Goal: Ask a question

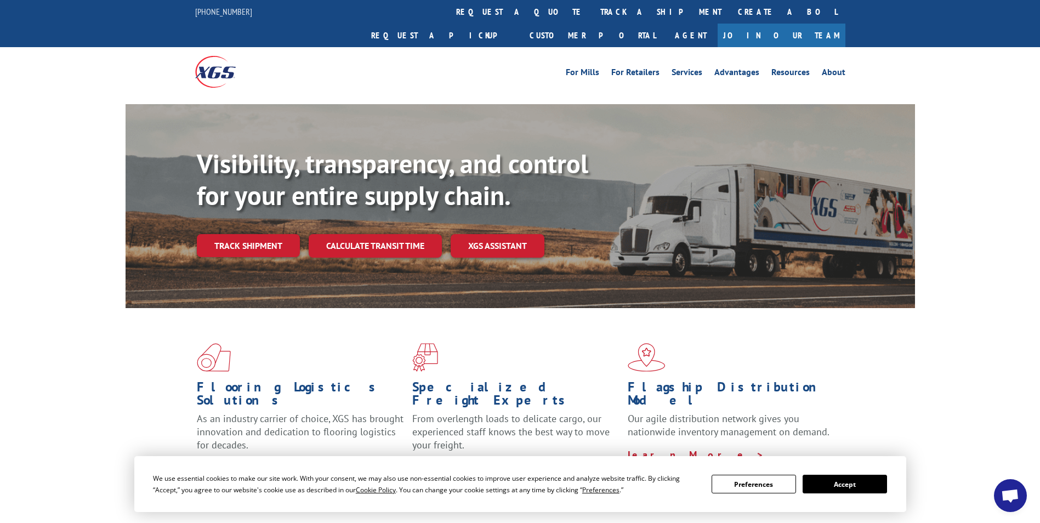
click at [1002, 502] on span "Open chat" at bounding box center [1010, 496] width 18 height 15
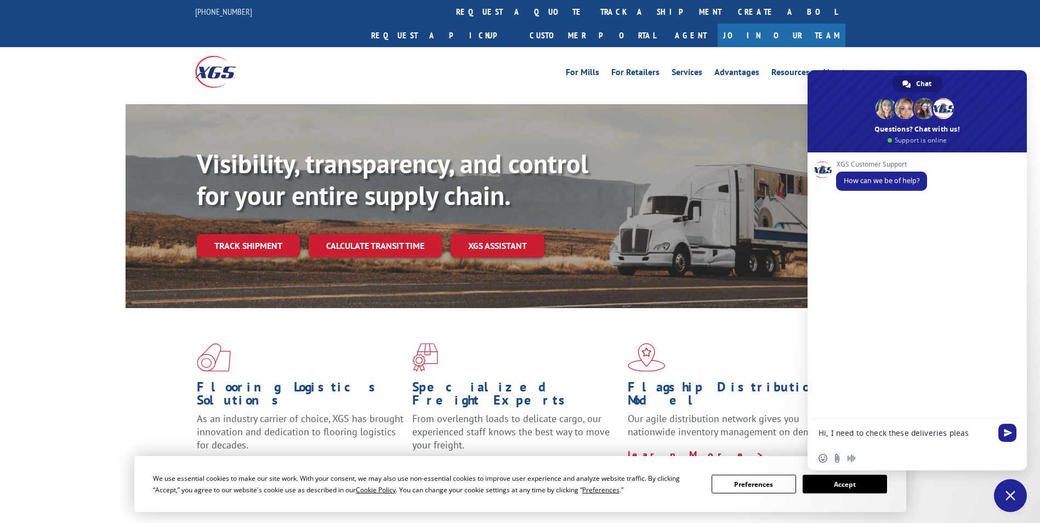
type textarea "Hi, I need to check these deliveries please"
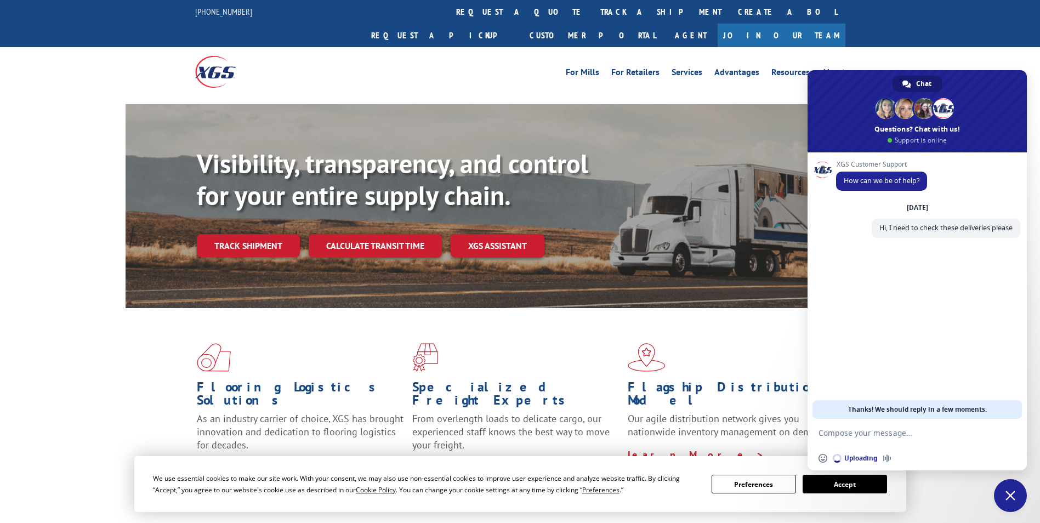
paste textarea "16137153 16137935 16137941 16137150 16137148"
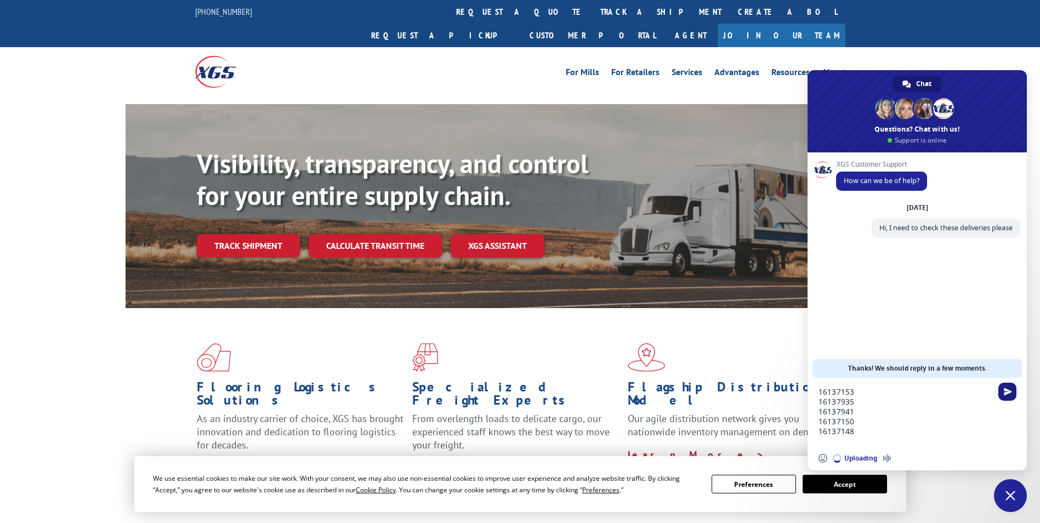
type textarea "16137153 16137935 16137941 16137150 16137148"
click at [1009, 390] on span "Send" at bounding box center [1008, 392] width 8 height 8
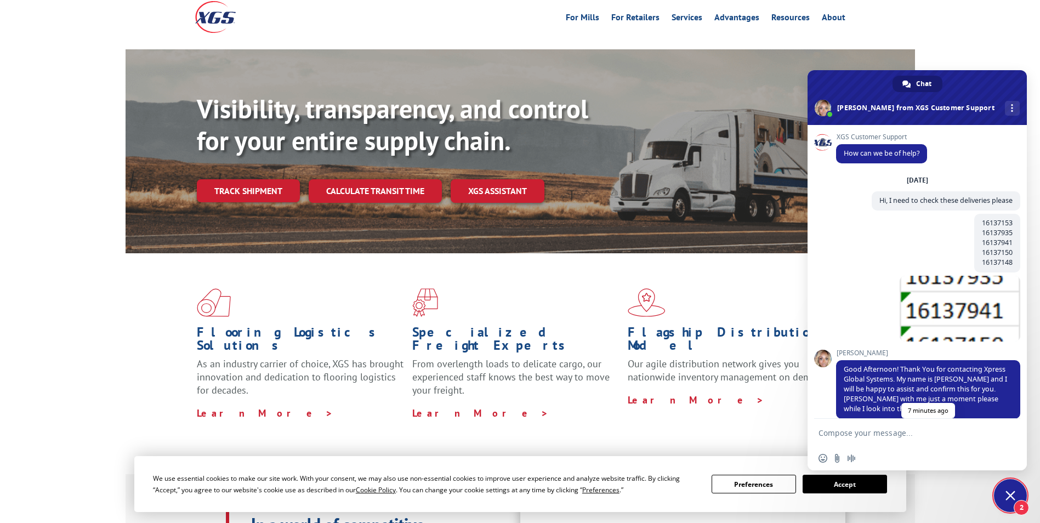
scroll to position [184, 0]
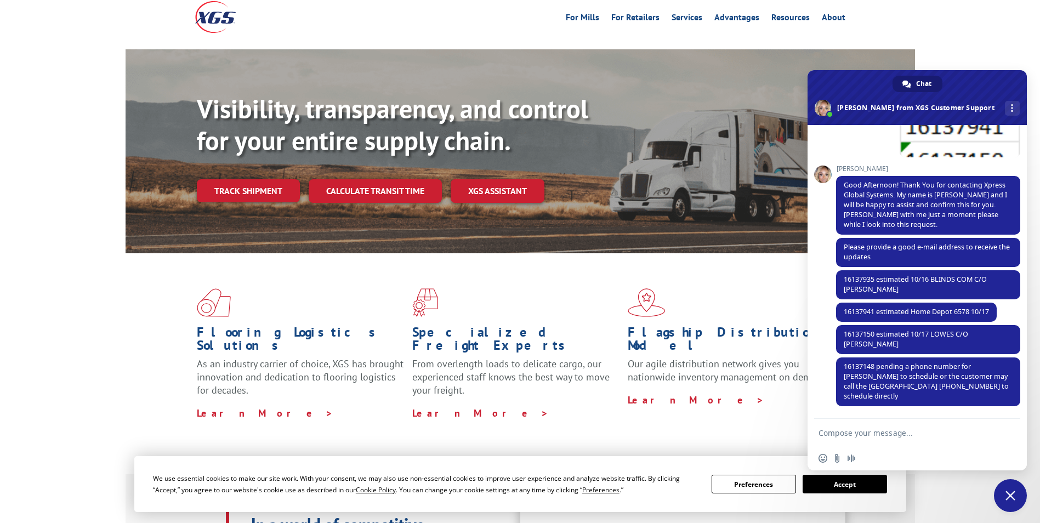
click at [840, 433] on textarea "Compose your message..." at bounding box center [905, 433] width 173 height 10
click at [863, 361] on span "16137148 pending a phone number for [PERSON_NAME] to schedule or the customer m…" at bounding box center [928, 382] width 184 height 49
copy span "16137148"
click at [831, 430] on textarea "Compose your message..." at bounding box center [905, 433] width 173 height 10
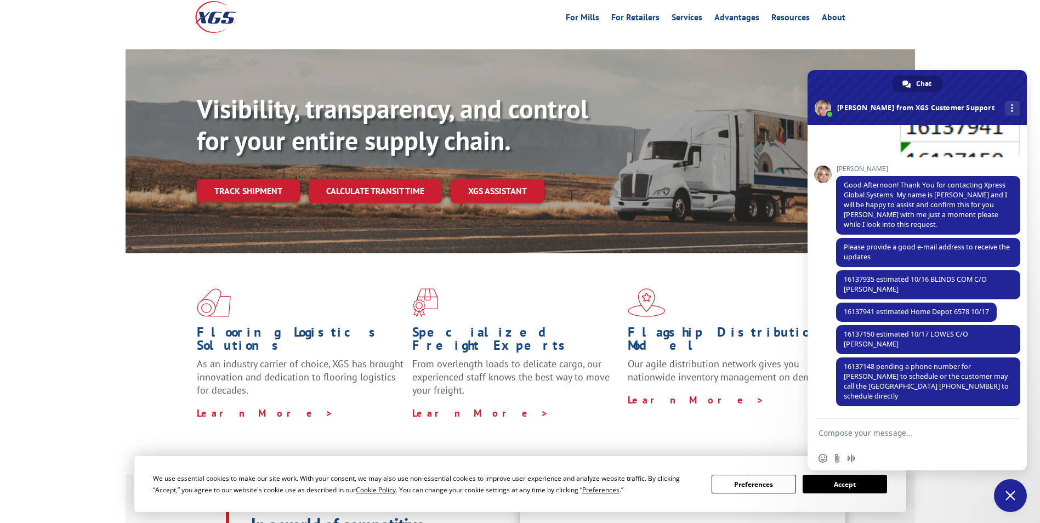
paste textarea "16137148"
type textarea "[PHONE_NUMBER] That's the phone I have too, if that number does not work please…"
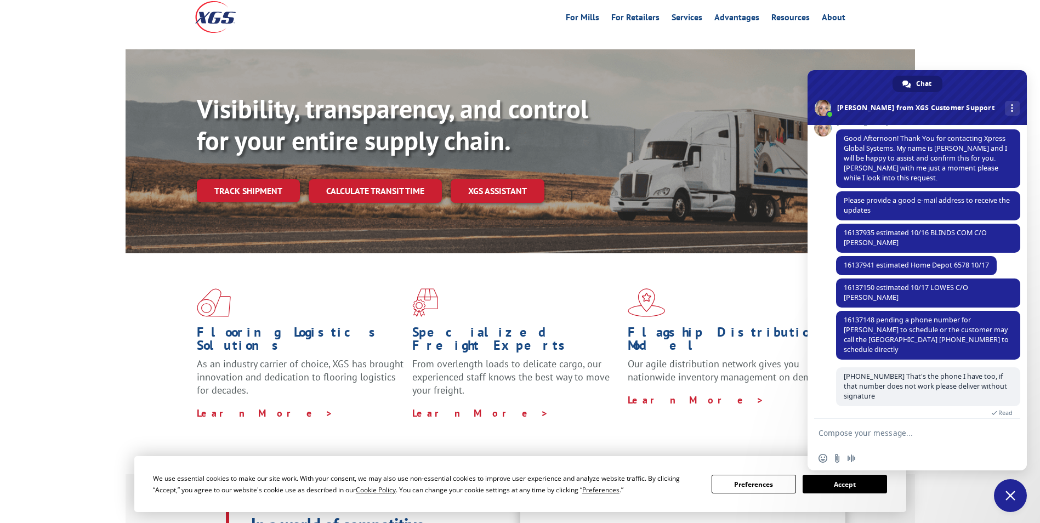
scroll to position [241, 0]
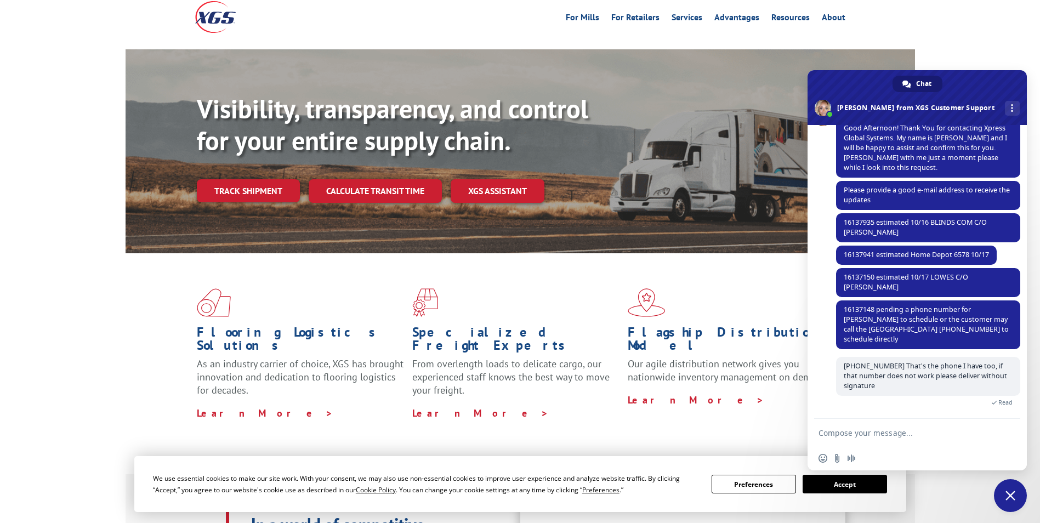
drag, startPoint x: 900, startPoint y: 426, endPoint x: 900, endPoint y: 437, distance: 11.0
click at [900, 426] on form at bounding box center [905, 434] width 173 height 30
click at [897, 438] on textarea "Compose your message..." at bounding box center [905, 433] width 173 height 10
paste textarea "16137153"
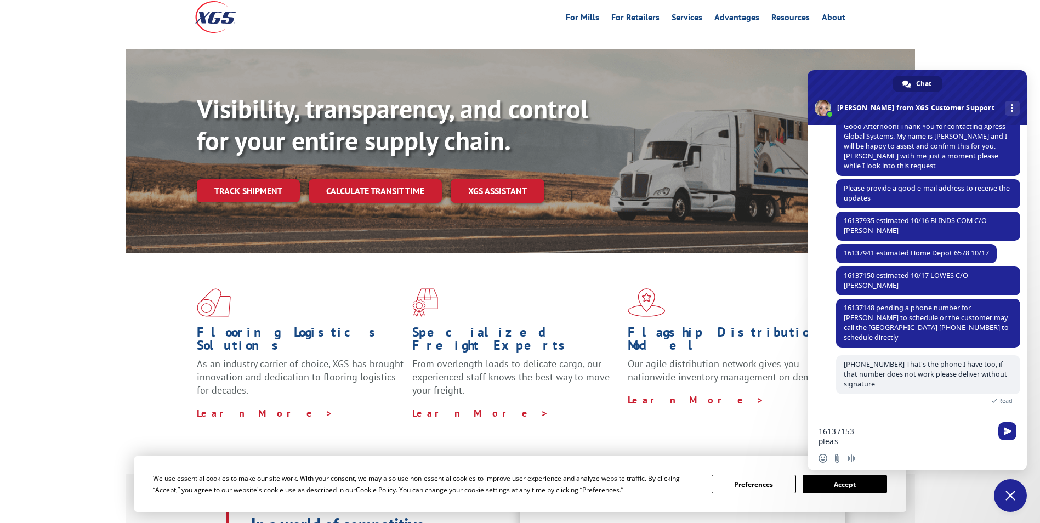
type textarea "16137153 please"
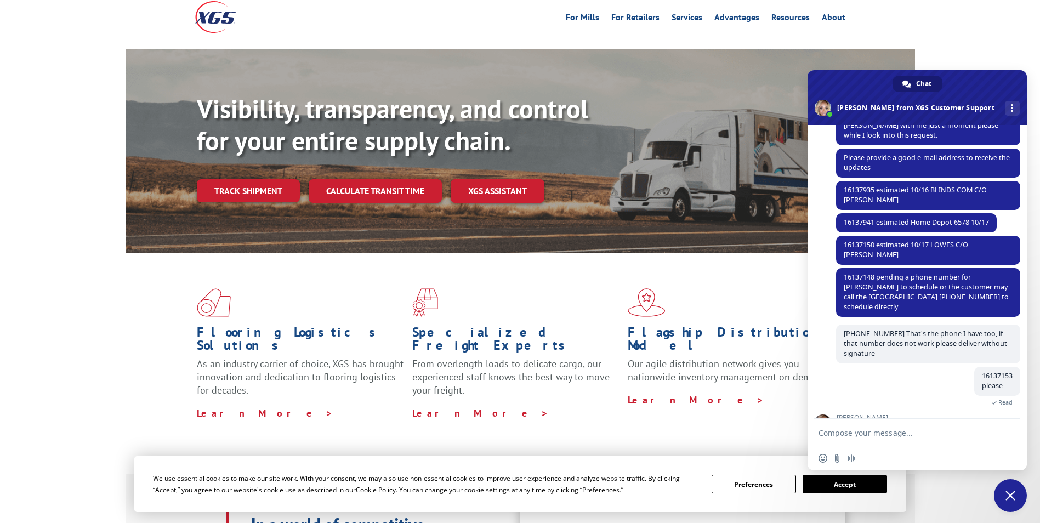
scroll to position [364, 0]
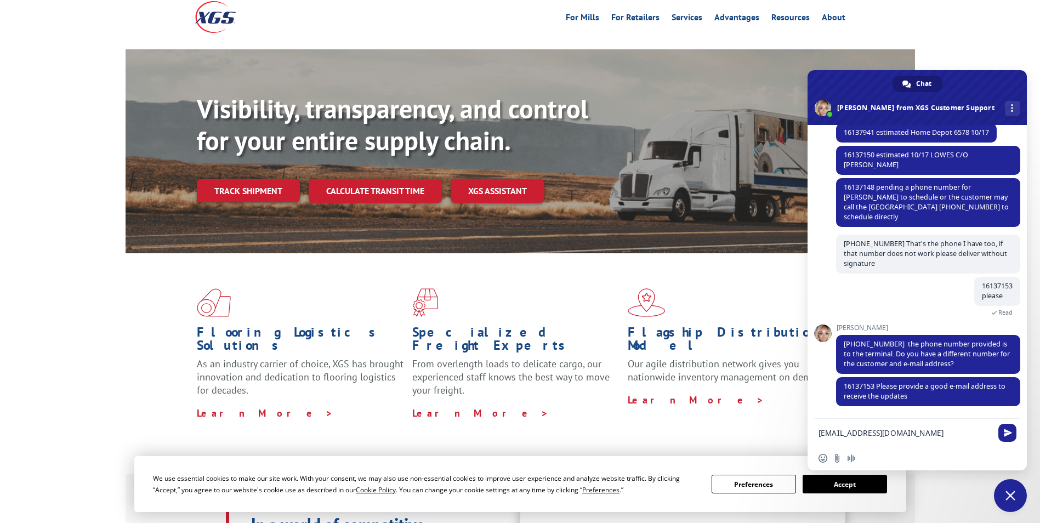
type textarea "[EMAIL_ADDRESS][DOMAIN_NAME]"
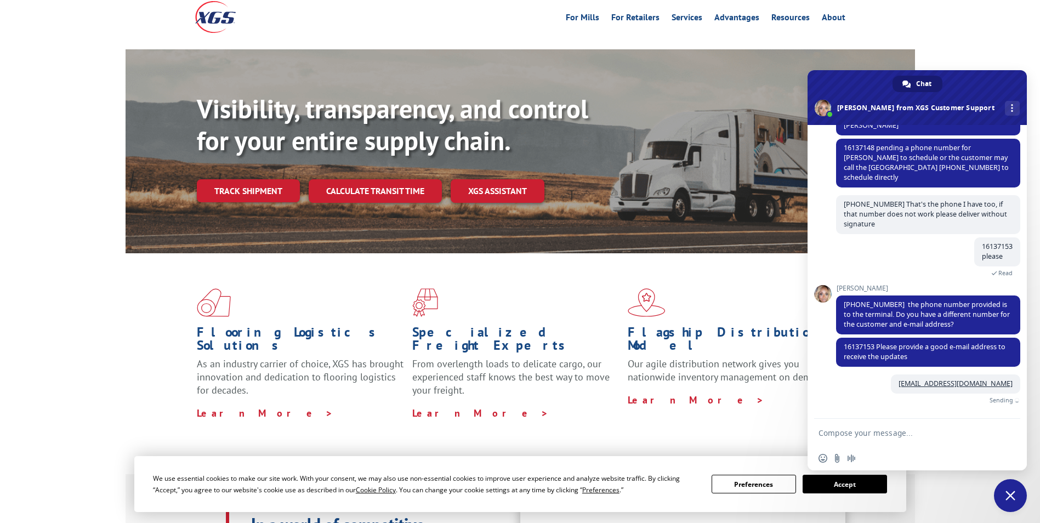
scroll to position [390, 0]
